Goal: Communication & Community: Answer question/provide support

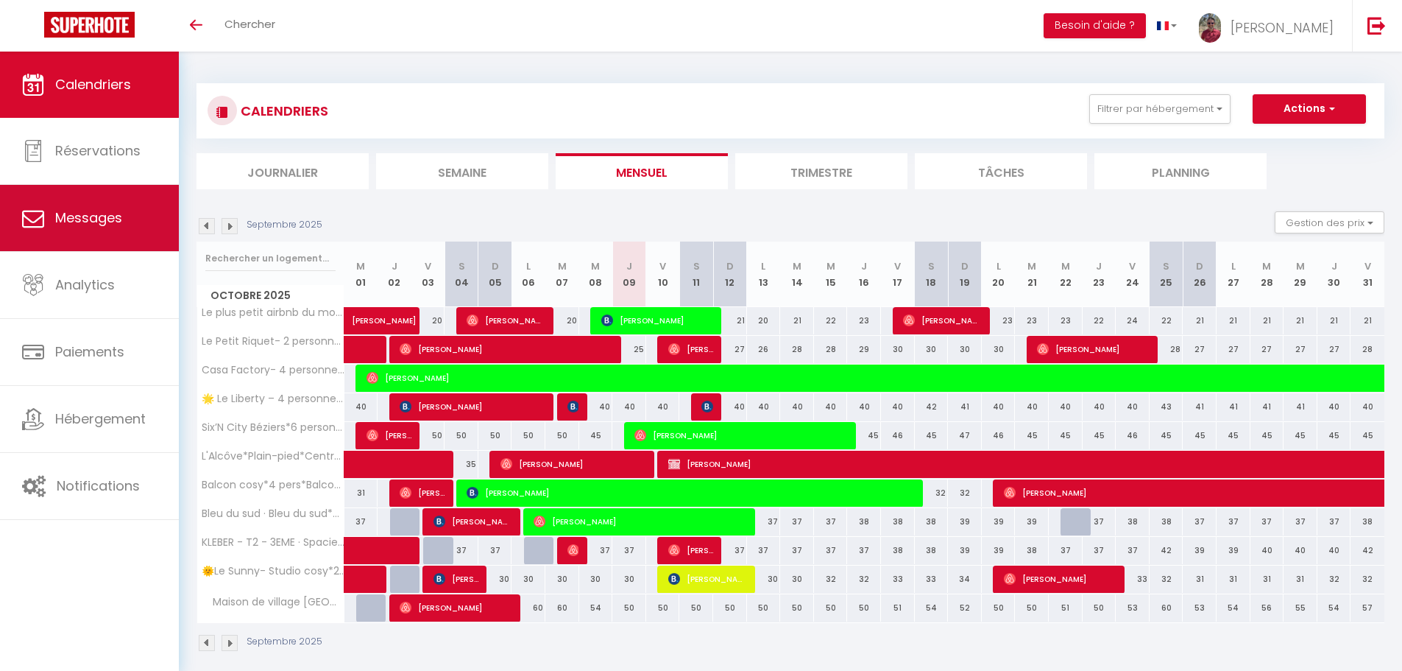
click at [77, 233] on link "Messages" at bounding box center [89, 218] width 179 height 66
select select "message"
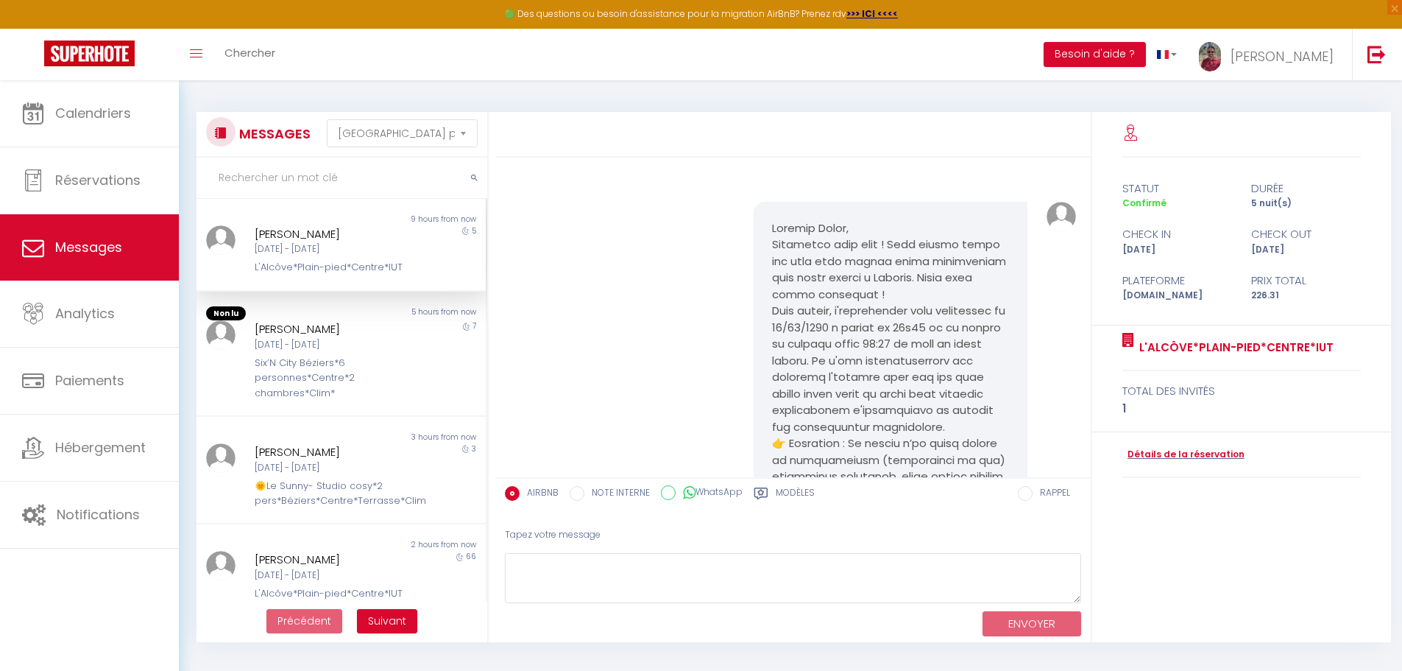
scroll to position [9592, 0]
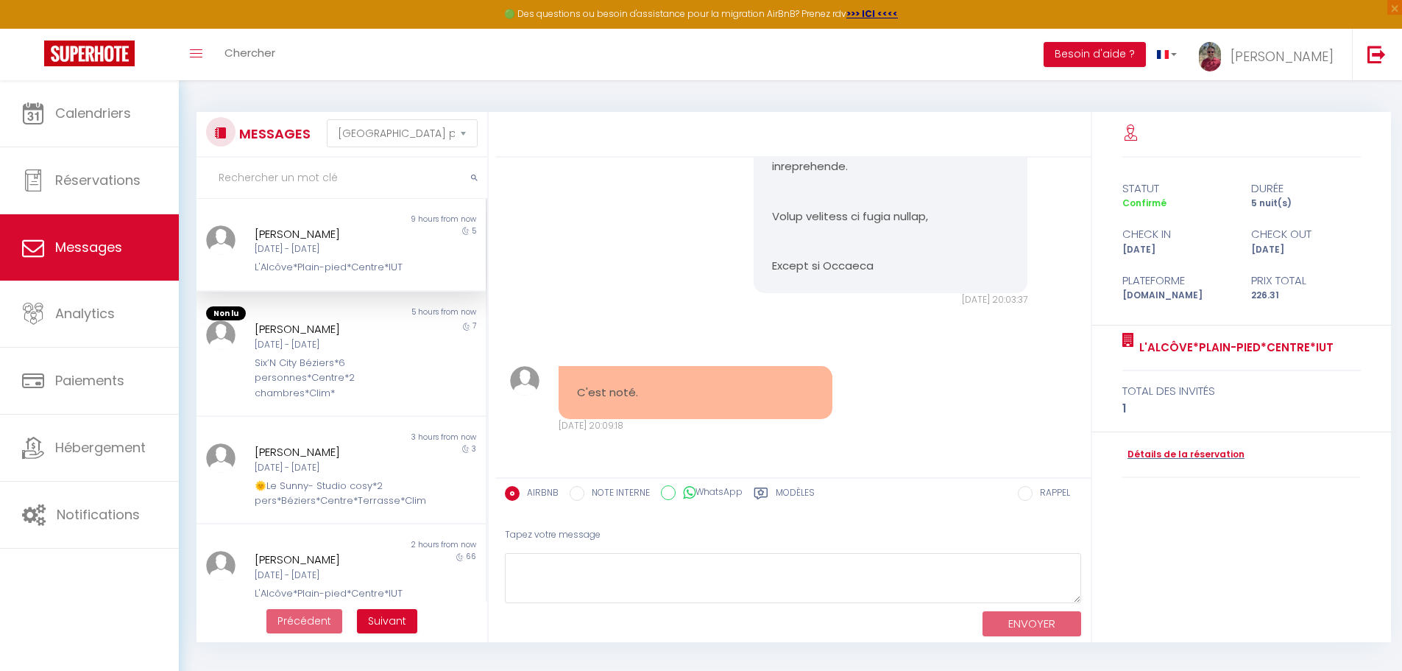
click at [333, 275] on div "L'Alcôve*Plain-pied*Centre*IUT" at bounding box center [329, 267] width 149 height 15
click at [326, 387] on div "Six’N City Béziers*6 personnes*Centre*2 chambres*Clim*" at bounding box center [329, 378] width 149 height 45
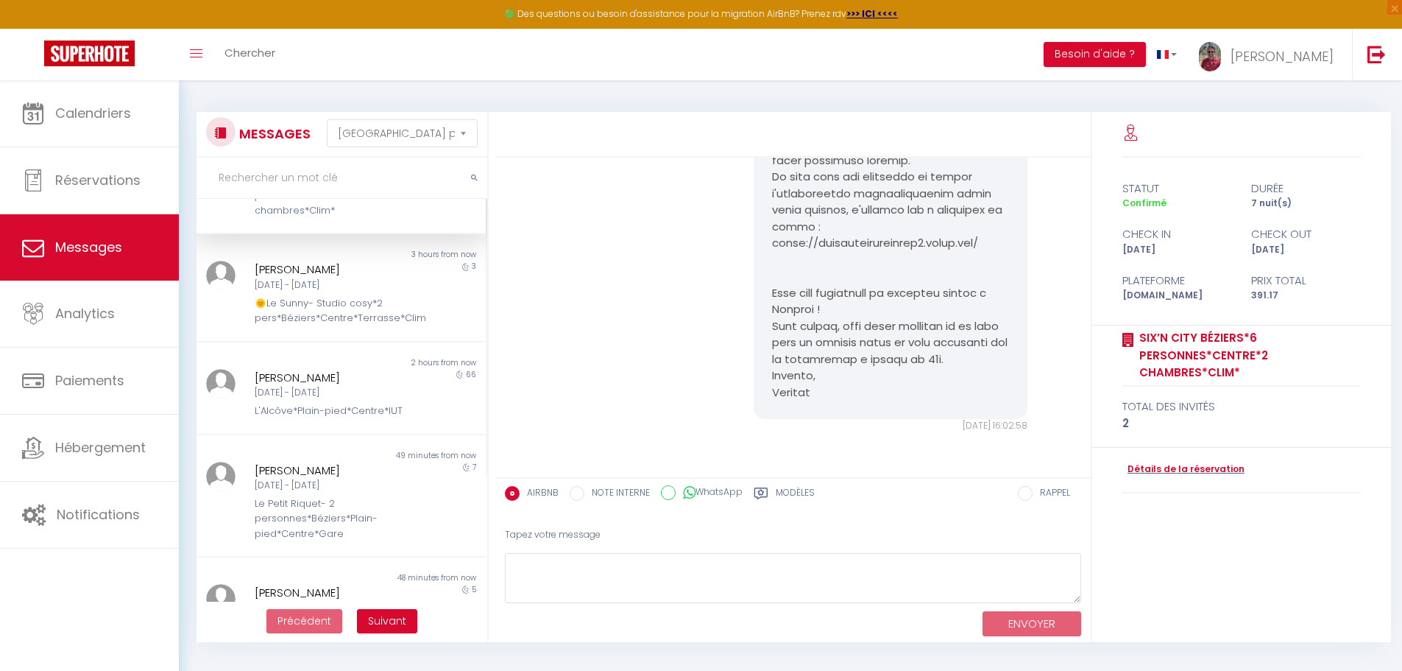
scroll to position [184, 0]
click at [367, 322] on div "🌞Le Sunny- Studio cosy*2 pers*Béziers*Centre*Terrasse*Clim" at bounding box center [329, 307] width 149 height 30
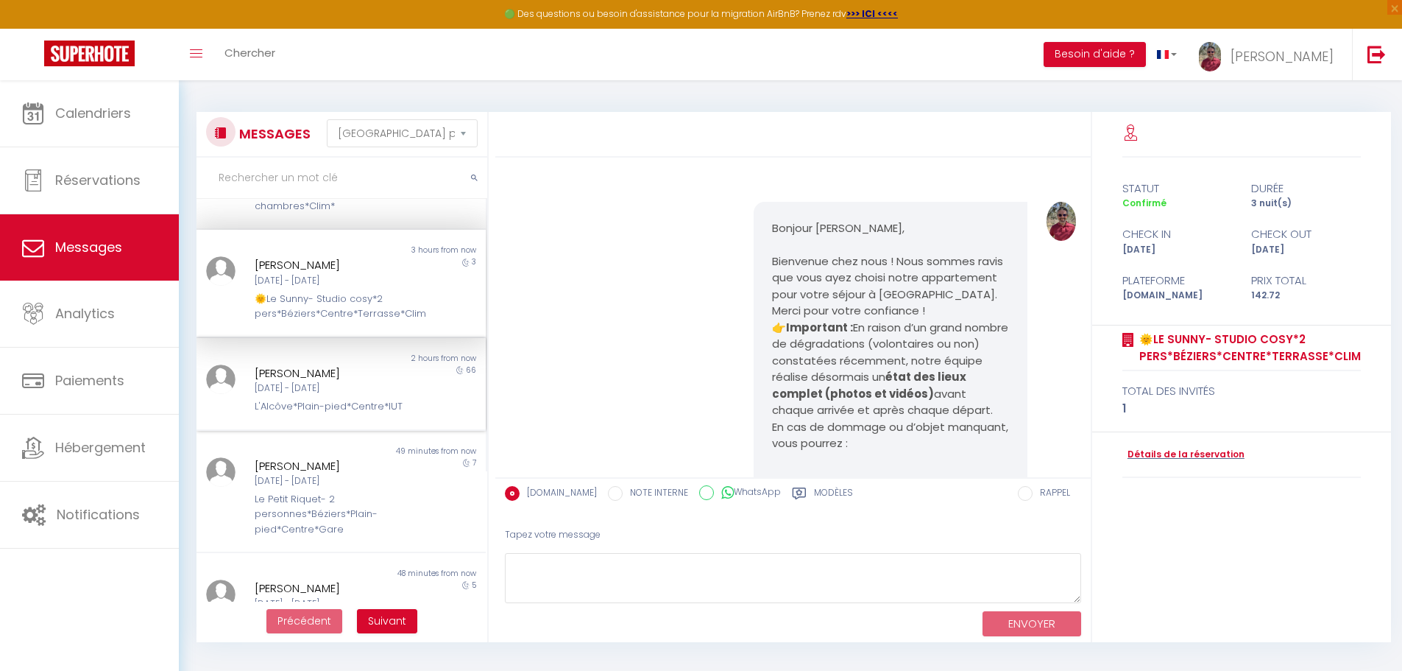
click at [370, 414] on div "L'Alcôve*Plain-pied*Centre*IUT" at bounding box center [329, 406] width 149 height 15
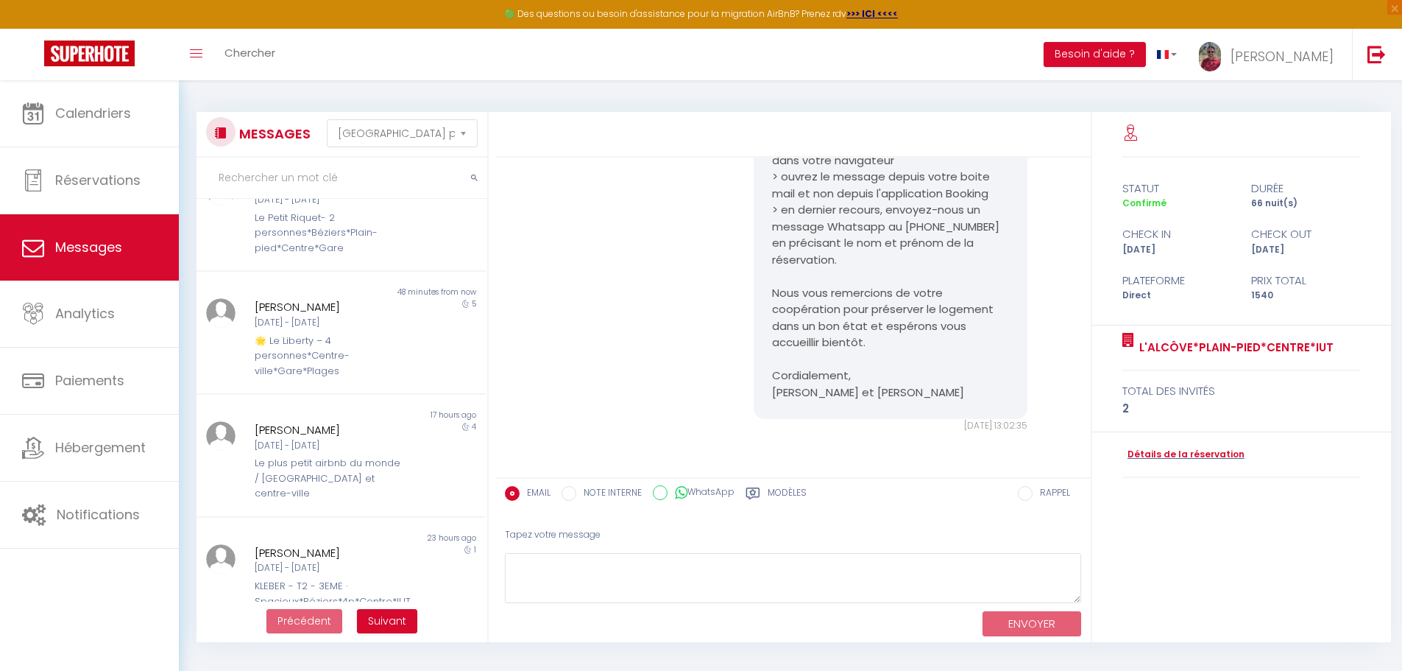
scroll to position [470, 0]
click at [373, 325] on div "[DATE] - [DATE]" at bounding box center [329, 318] width 149 height 14
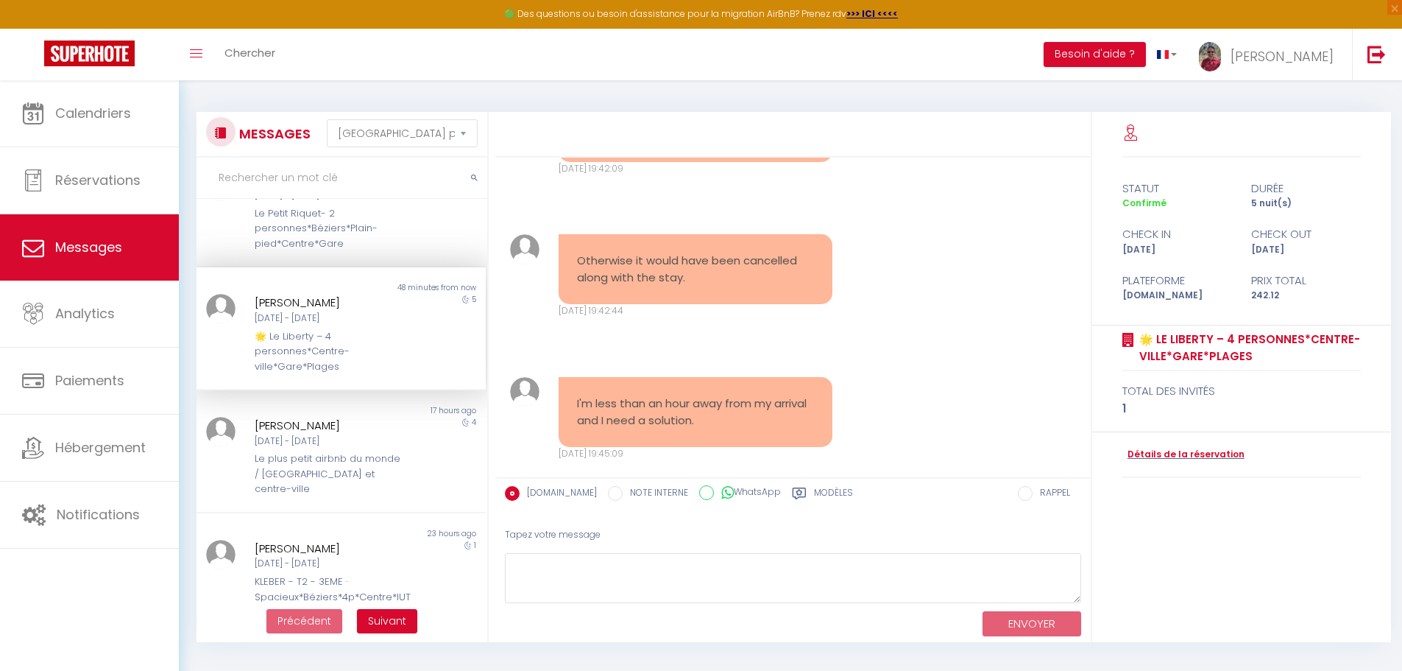
scroll to position [10696, 0]
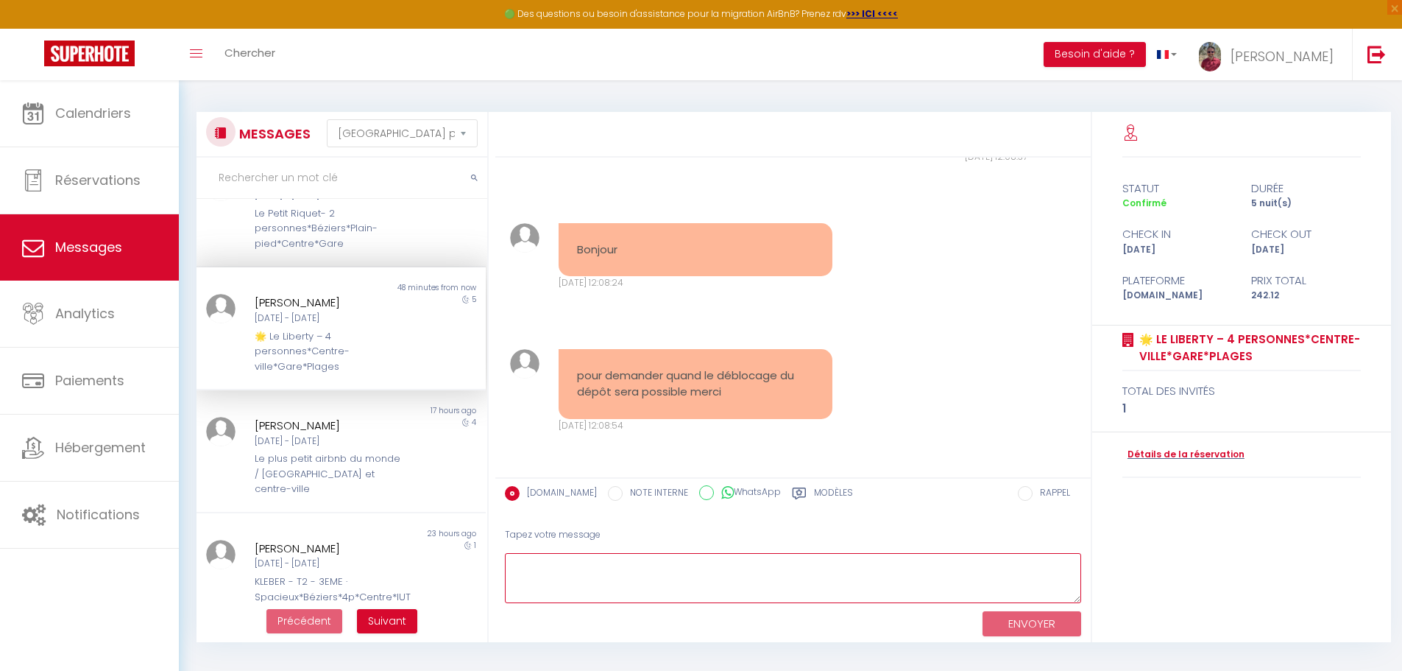
click at [653, 587] on textarea at bounding box center [793, 578] width 576 height 51
drag, startPoint x: 719, startPoint y: 580, endPoint x: 728, endPoint y: 580, distance: 8.8
click at [728, 580] on textarea "Bonjour, Oui j'ai débloqué la caution. Stripe va vosu rendre les fonds sous que…" at bounding box center [793, 578] width 576 height 51
click at [732, 598] on textarea "Bonjour, Oui j'ai débloqué la caution. Stripe va vous rendre les fonds sous que…" at bounding box center [793, 578] width 576 height 51
click at [746, 591] on textarea "Bonjour, Oui j'ai débloqué la caution. Stripe va vous rendre les fonds sous que…" at bounding box center [793, 578] width 576 height 51
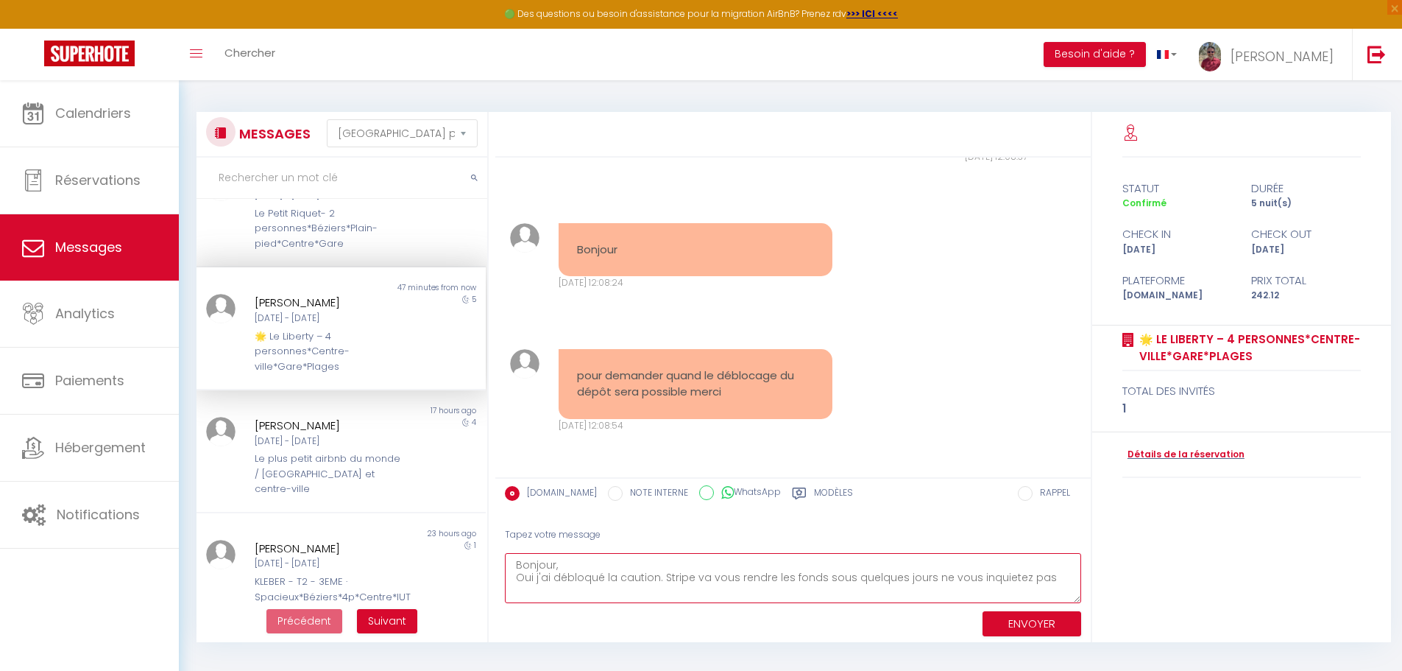
click at [1048, 584] on textarea "Bonjour, Oui j'ai débloqué la caution. Stripe va vous rendre les fonds sous que…" at bounding box center [793, 578] width 576 height 51
paste textarea "[URL][DOMAIN_NAME]"
type textarea "Bonjour, Oui j'ai débloqué la caution. Stripe va vous rendre les fonds sous que…"
click at [1048, 617] on button "ENVOYER" at bounding box center [1032, 624] width 99 height 26
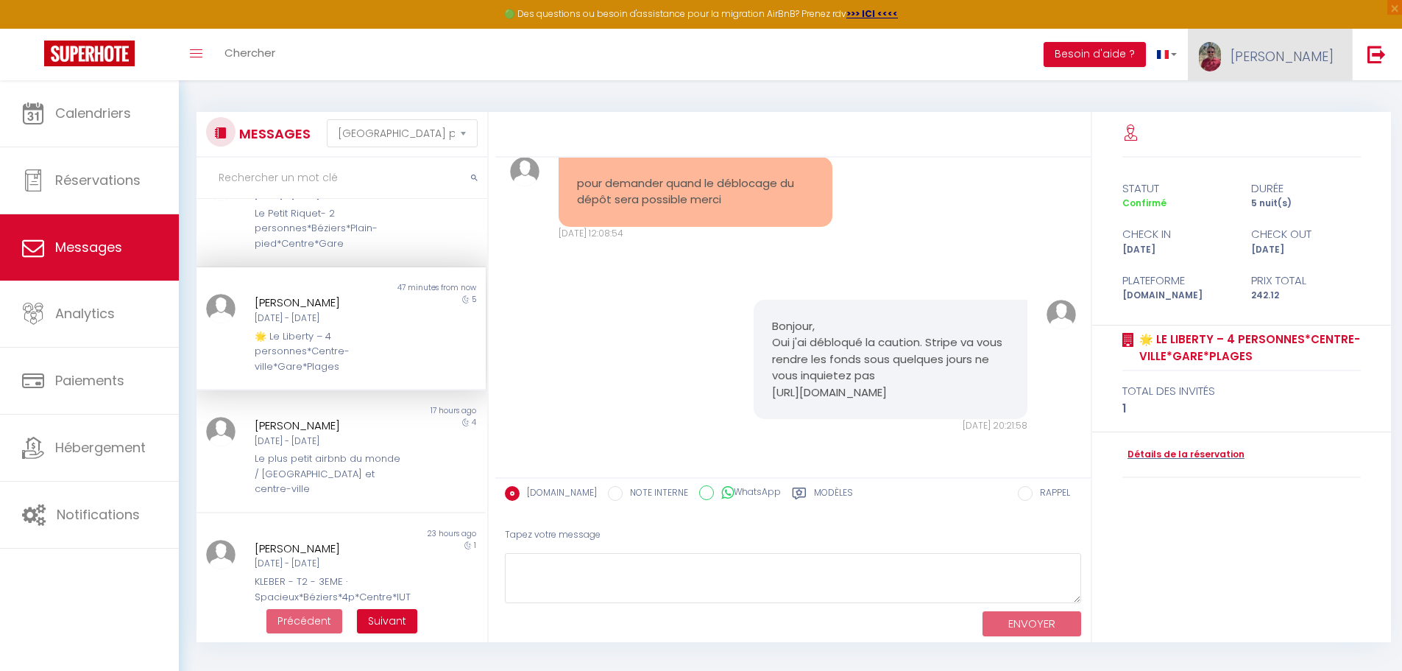
scroll to position [10972, 0]
